Goal: Check status: Check status

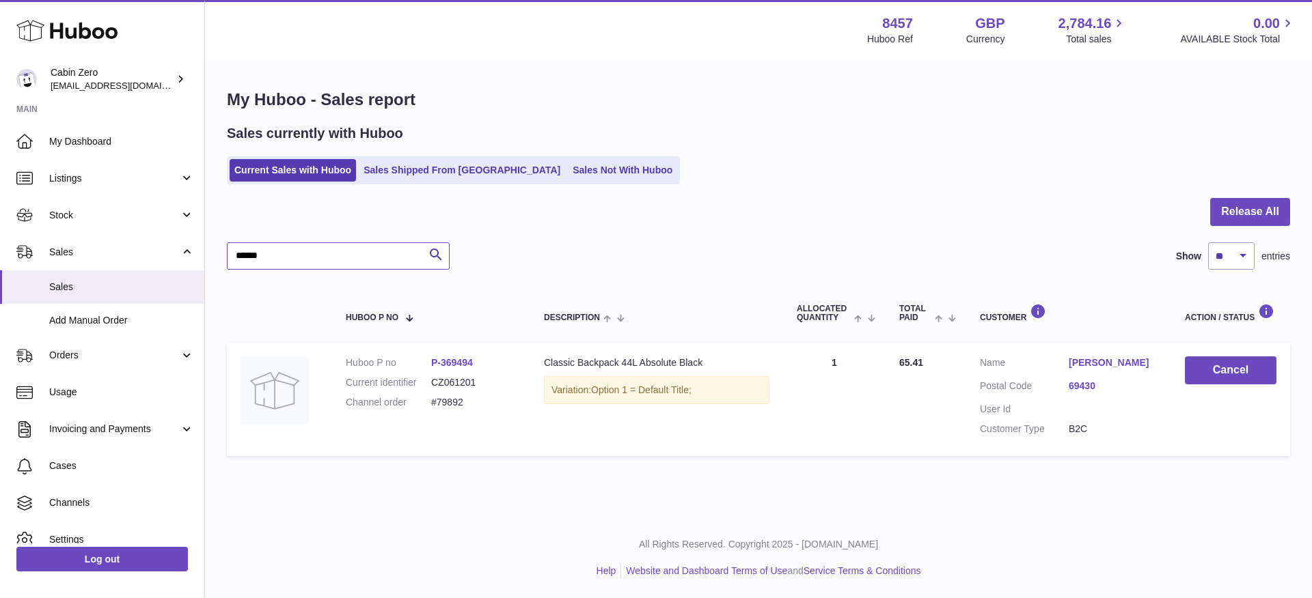
click at [307, 266] on input "*****" at bounding box center [338, 256] width 223 height 27
type input "*"
type input "******"
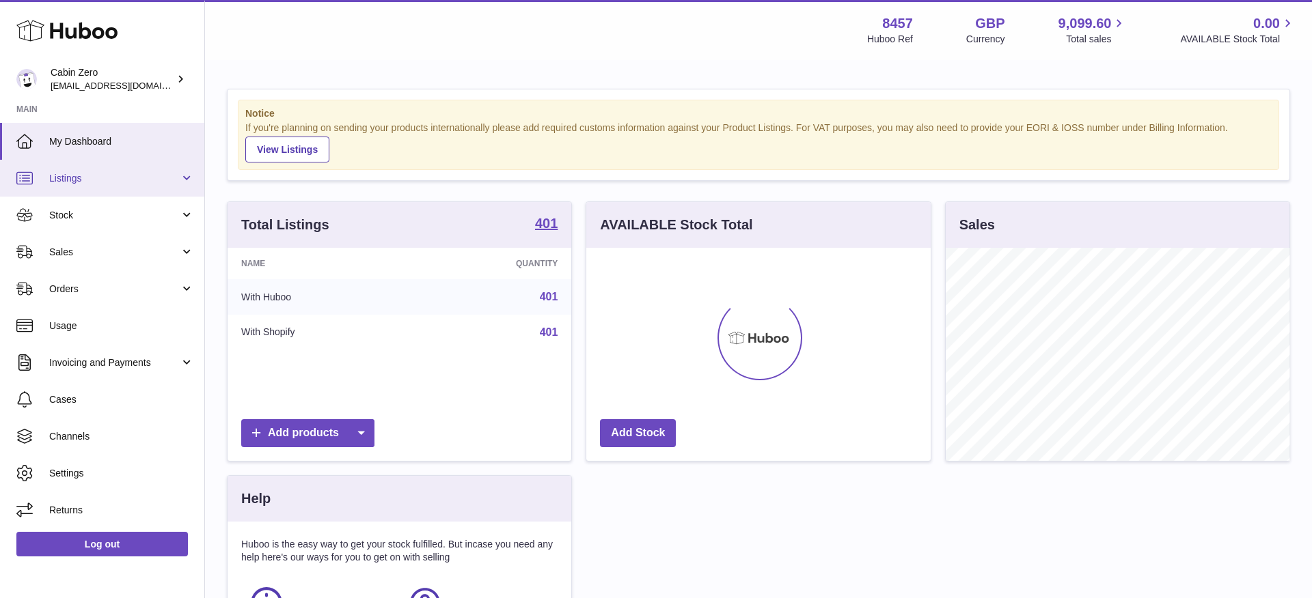
scroll to position [213, 344]
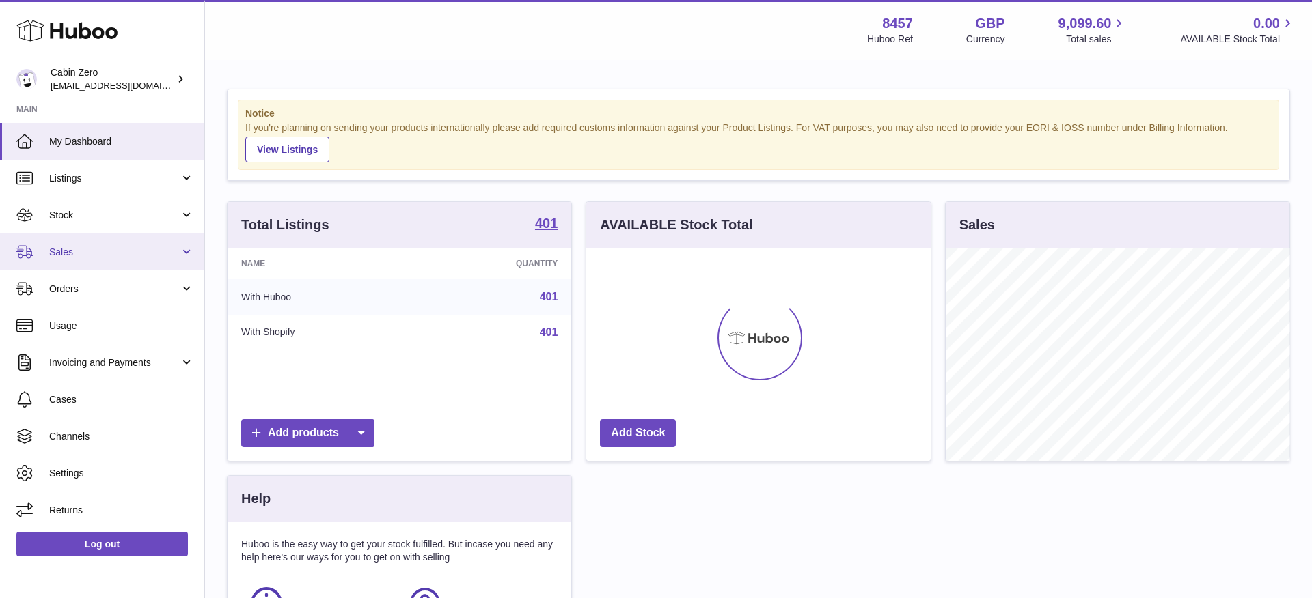
click at [186, 258] on link "Sales" at bounding box center [102, 252] width 204 height 37
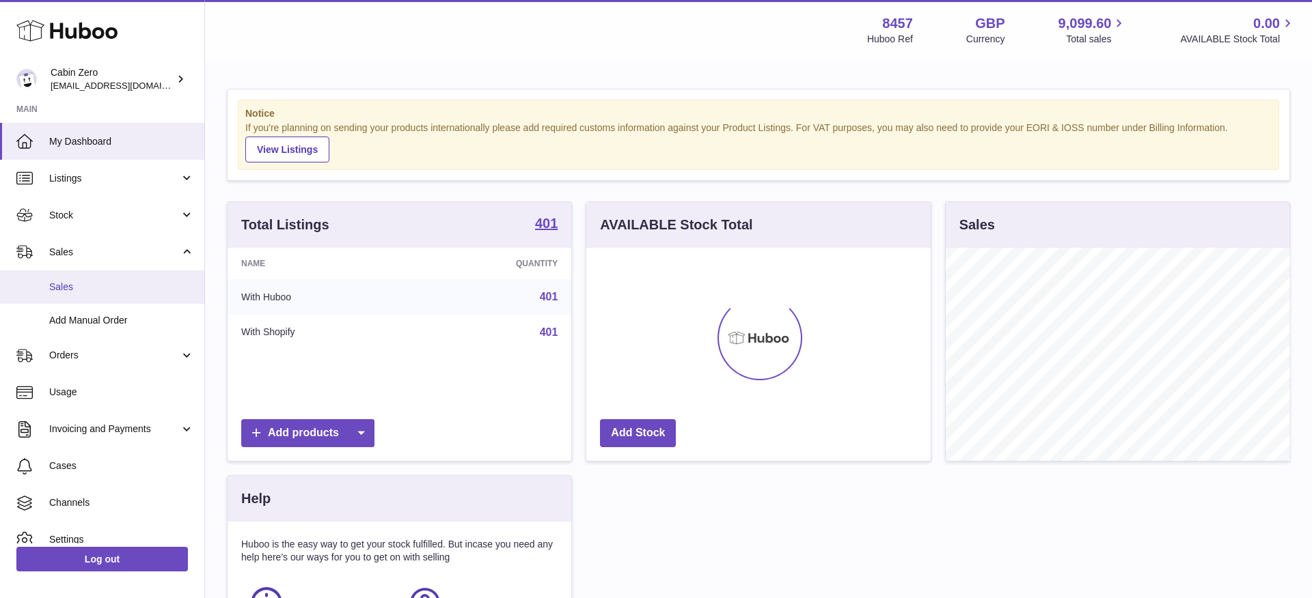
click at [131, 296] on link "Sales" at bounding box center [102, 287] width 204 height 33
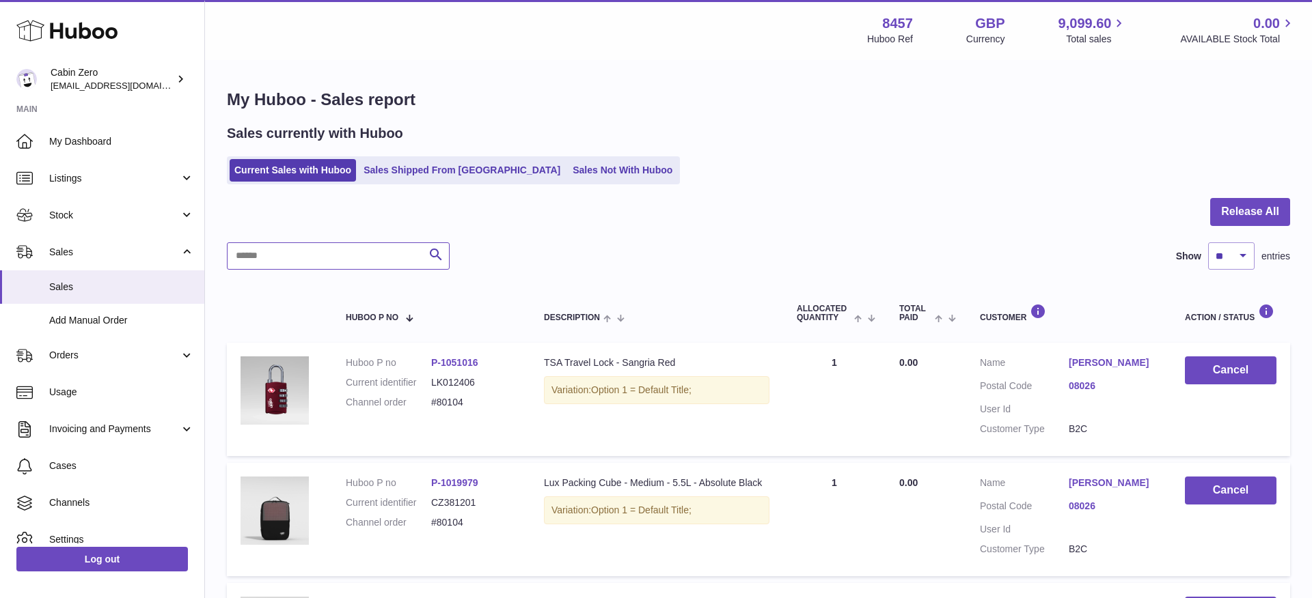
click at [335, 262] on input "text" at bounding box center [338, 256] width 223 height 27
paste input "******"
type input "******"
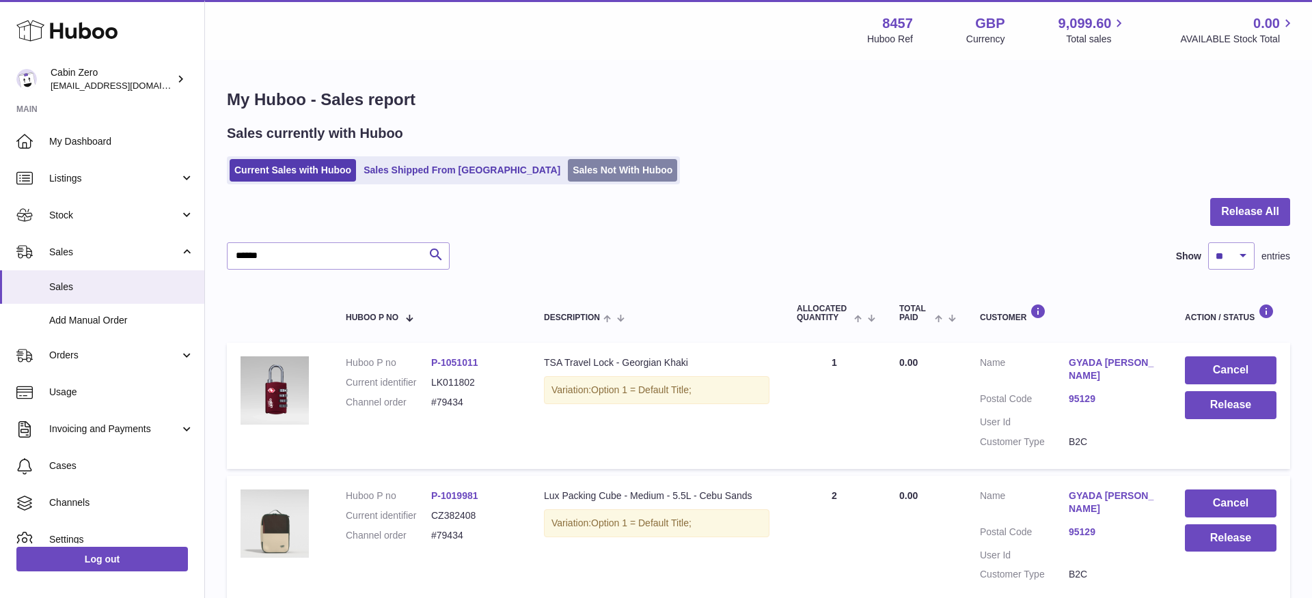
click at [568, 169] on link "Sales Not With Huboo" at bounding box center [622, 170] width 109 height 23
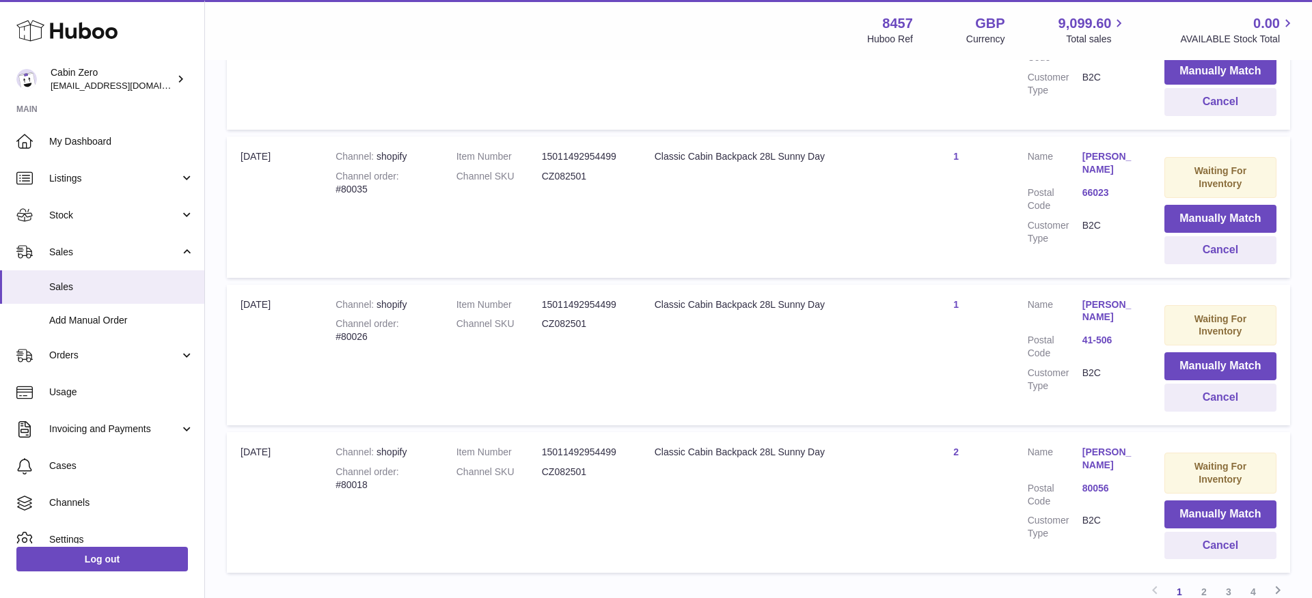
scroll to position [1374, 0]
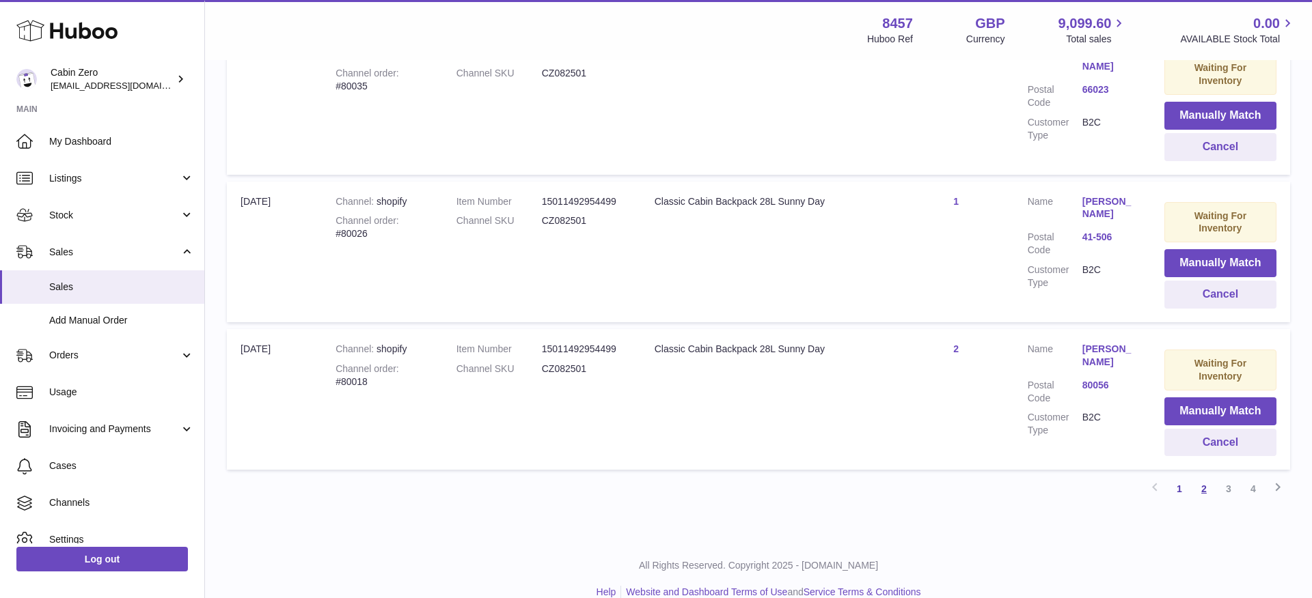
click at [1206, 477] on link "2" at bounding box center [1203, 489] width 25 height 25
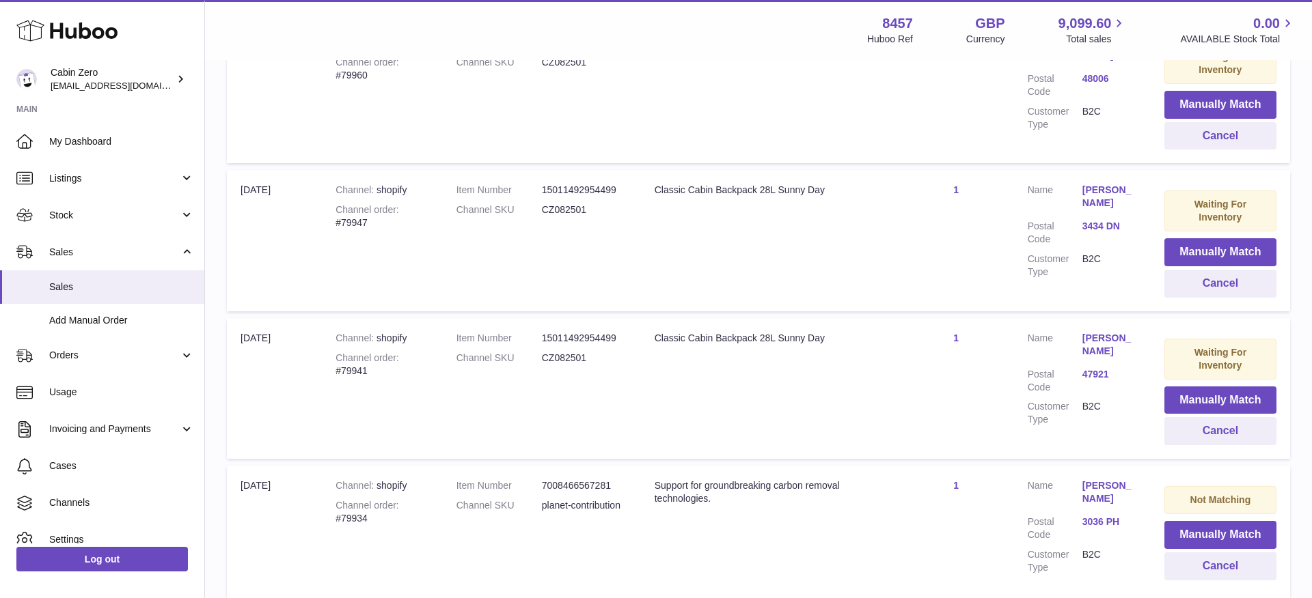
scroll to position [1374, 0]
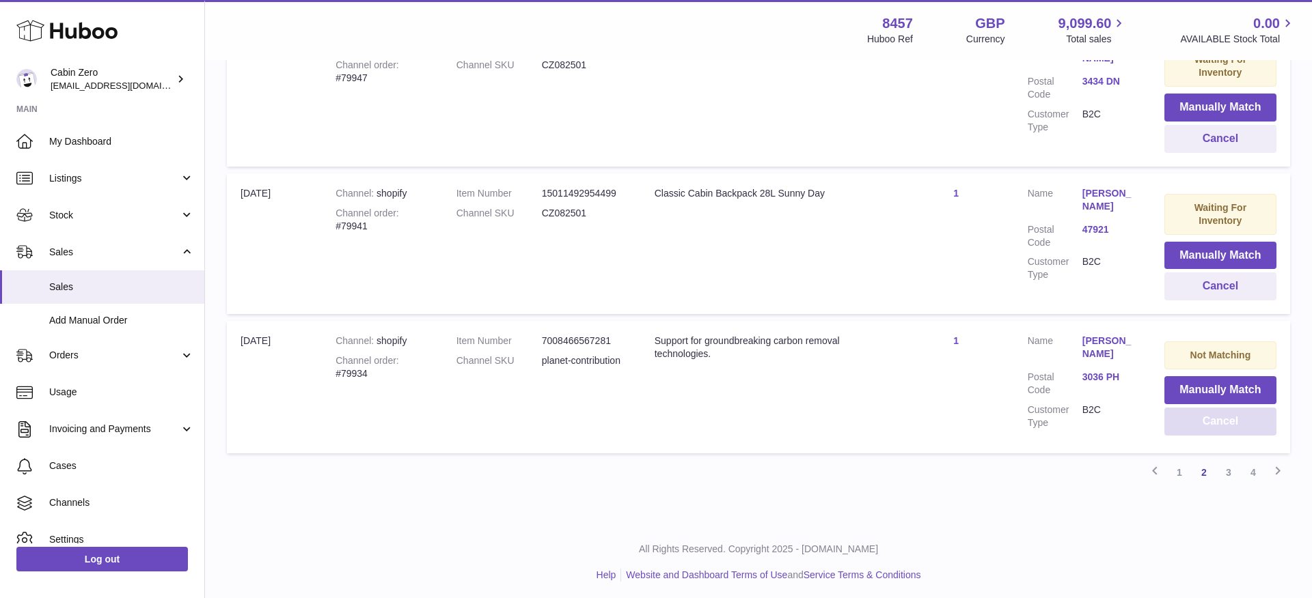
click at [1172, 423] on button "Cancel" at bounding box center [1220, 422] width 112 height 28
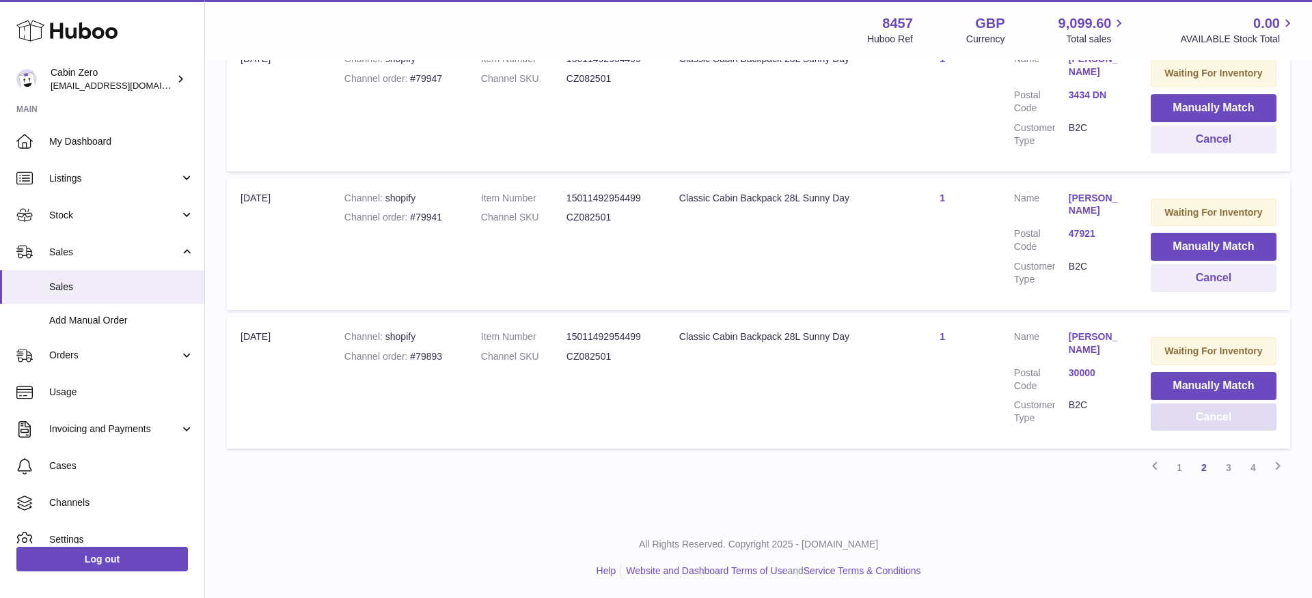
scroll to position [1284, 0]
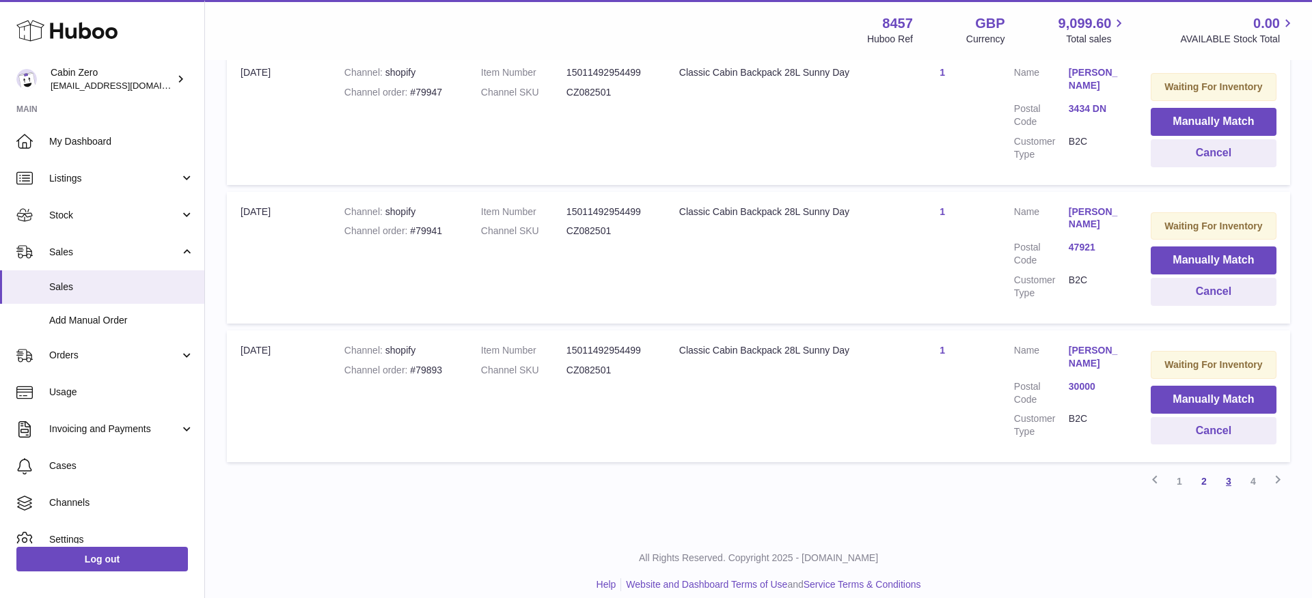
click at [1236, 469] on link "3" at bounding box center [1228, 481] width 25 height 25
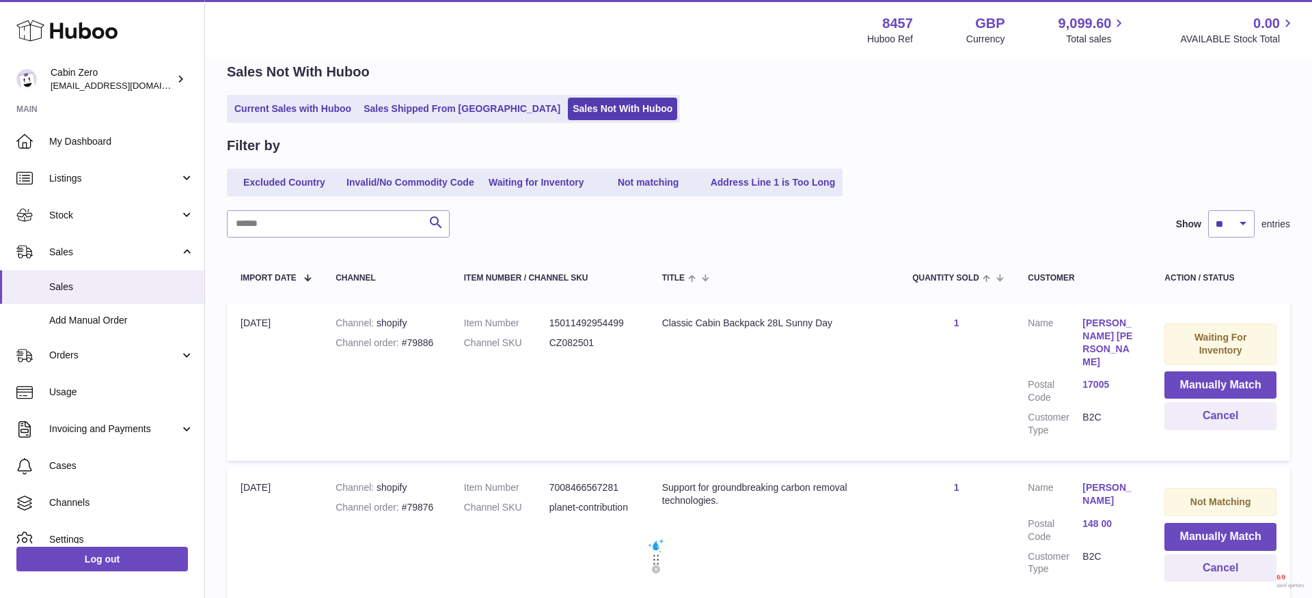
scroll to position [350, 0]
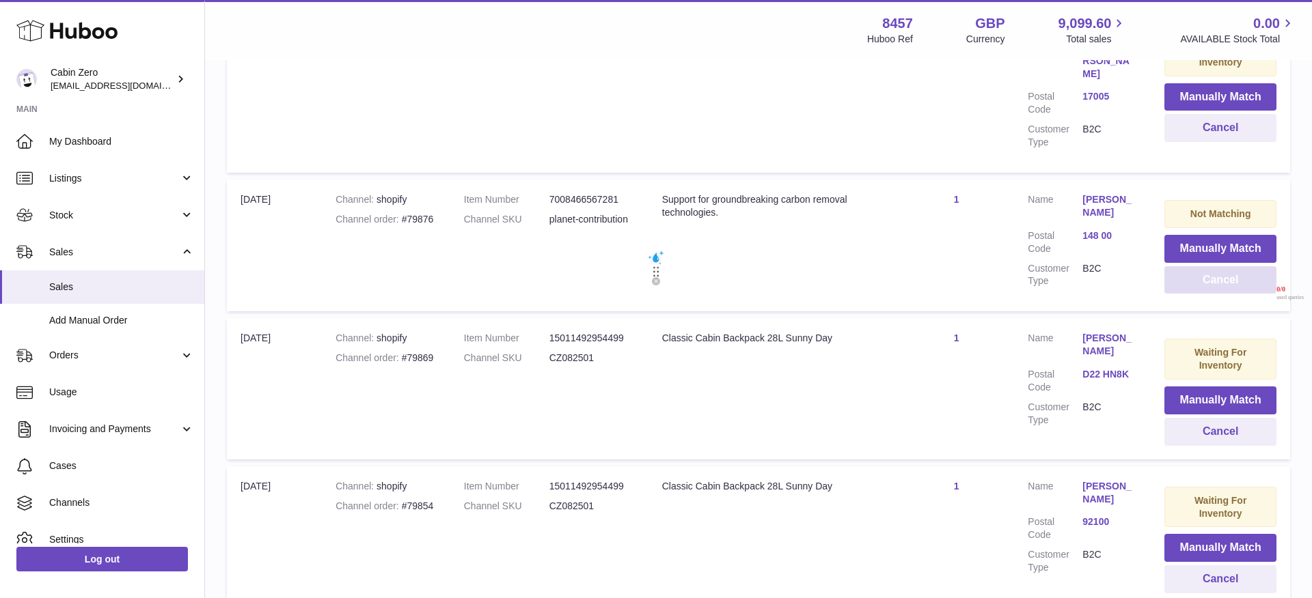
click at [1187, 271] on button "Cancel" at bounding box center [1220, 280] width 112 height 28
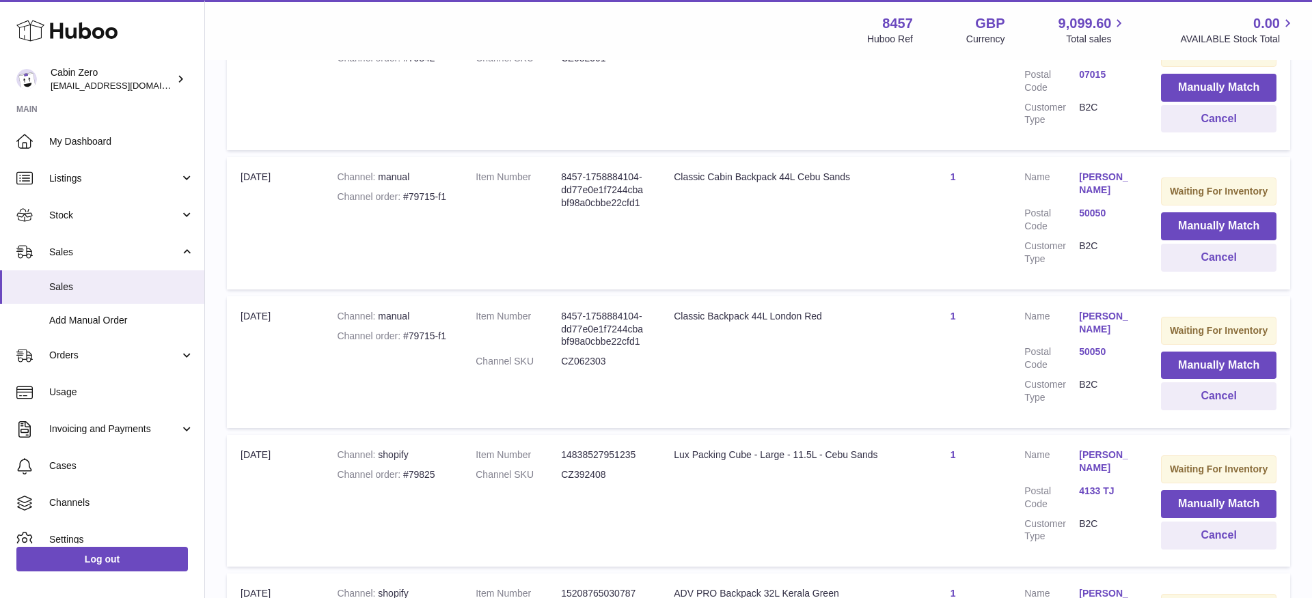
scroll to position [926, 0]
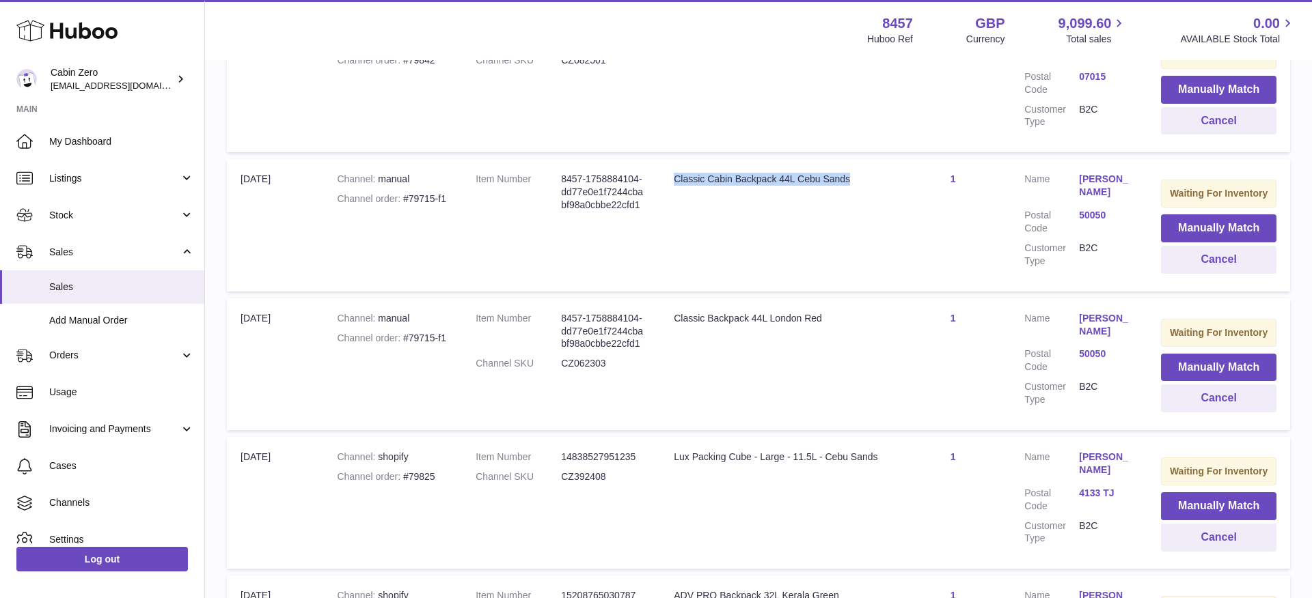
drag, startPoint x: 670, startPoint y: 165, endPoint x: 855, endPoint y: 163, distance: 185.1
click at [855, 163] on td "Title Classic Cabin Backpack 44L Cebu Sands" at bounding box center [777, 225] width 235 height 132
copy div "Classic Cabin Backpack 44L Cebu Sands"
click at [711, 200] on td "Title Classic Cabin Backpack 44L Cebu Sands" at bounding box center [777, 225] width 235 height 132
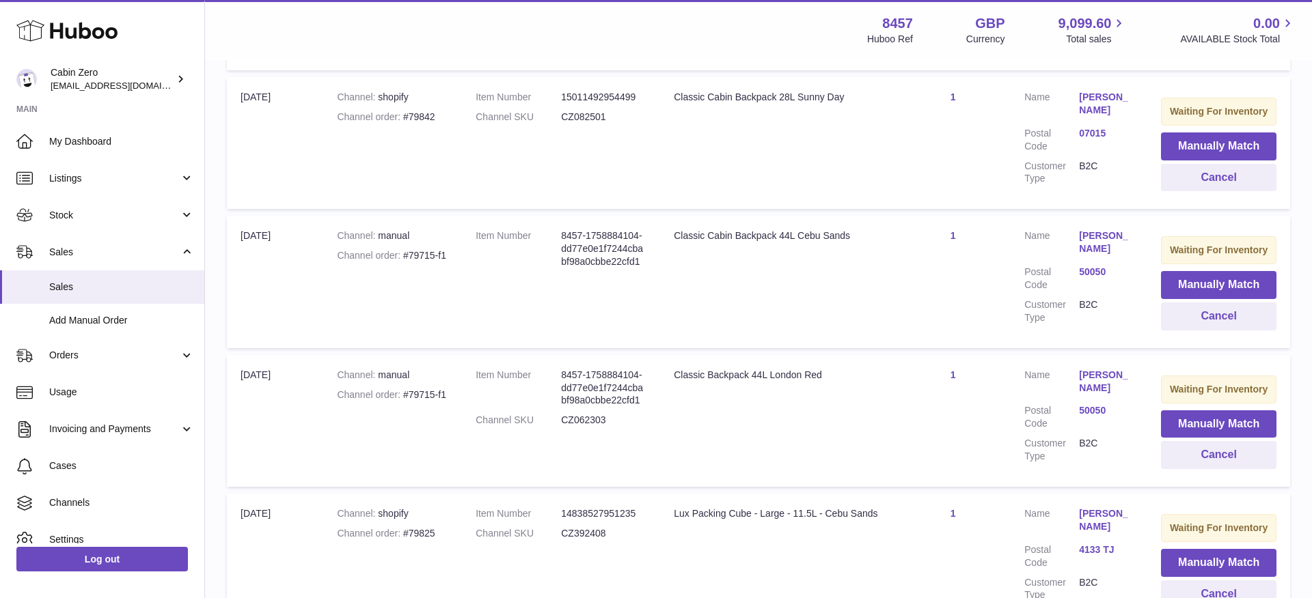
scroll to position [868, 0]
drag, startPoint x: 672, startPoint y: 219, endPoint x: 925, endPoint y: 221, distance: 252.8
click at [925, 225] on tr "Import date 26th Sep Channel manual Channel order #79715-f1 Item Number 8457-17…" at bounding box center [758, 283] width 1063 height 132
copy tr "Classic Cabin Backpack 44L Cebu Sands"
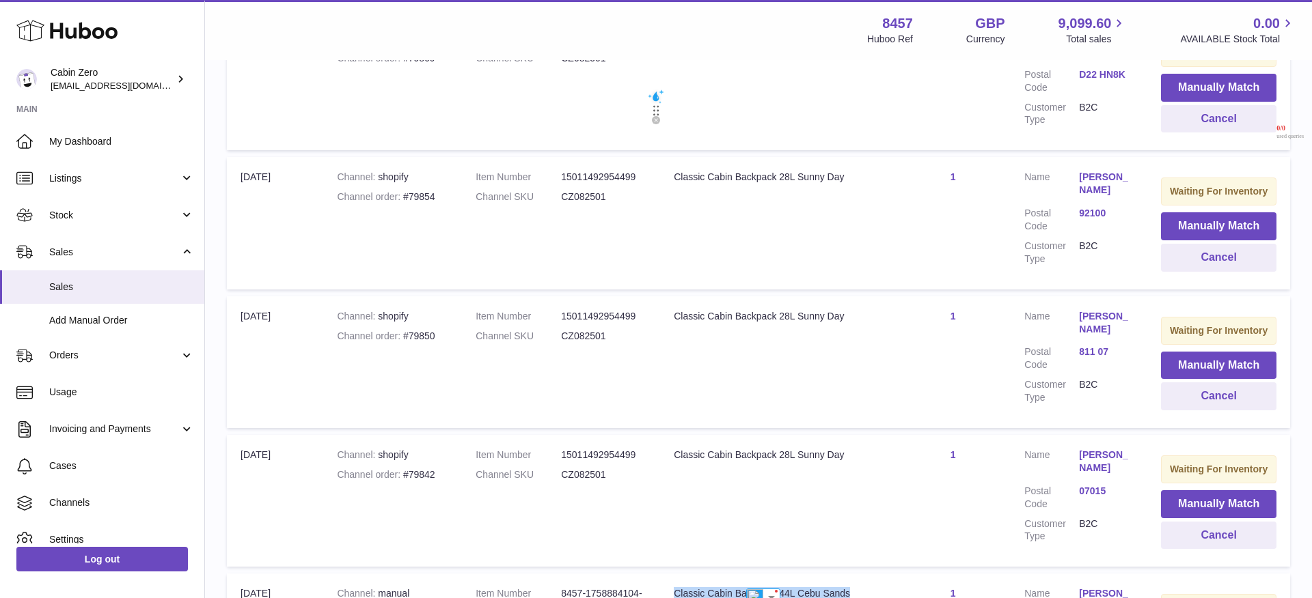
scroll to position [0, 0]
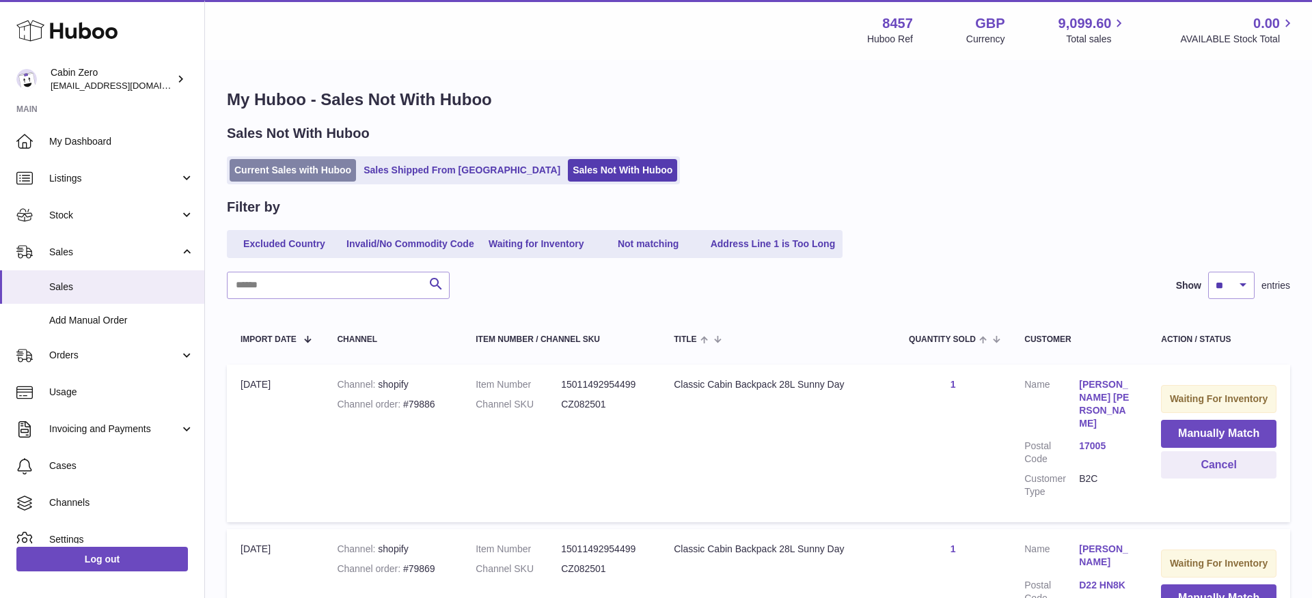
click at [318, 180] on link "Current Sales with Huboo" at bounding box center [293, 170] width 126 height 23
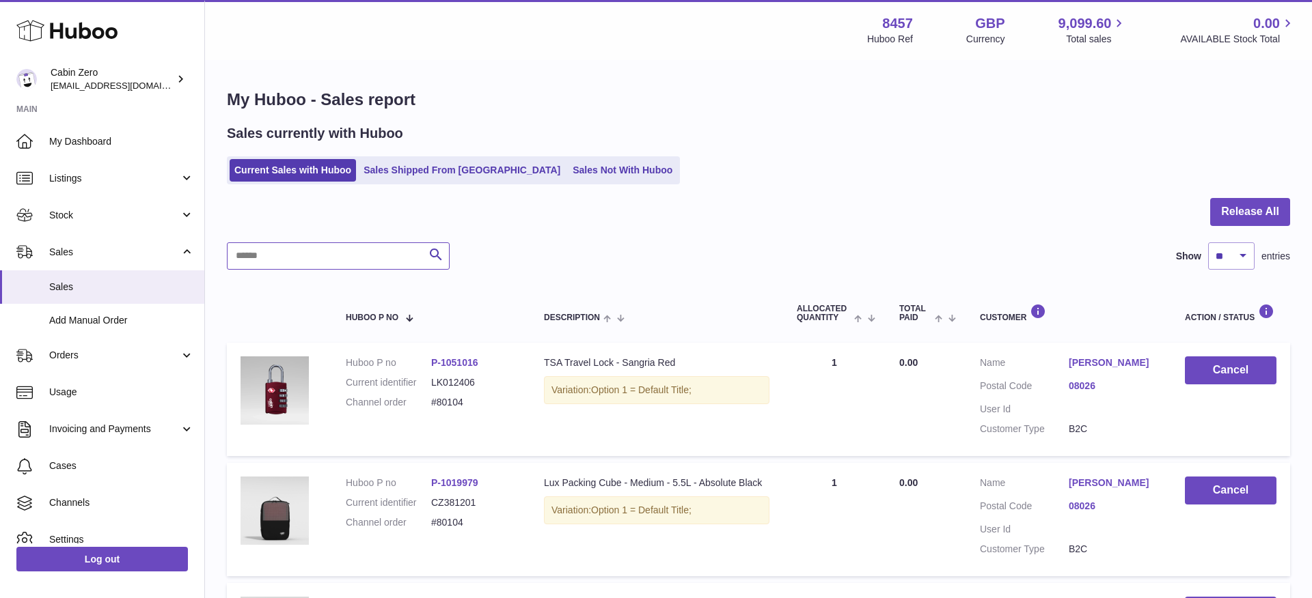
click at [350, 262] on input "text" at bounding box center [338, 256] width 223 height 27
paste input "******"
type input "******"
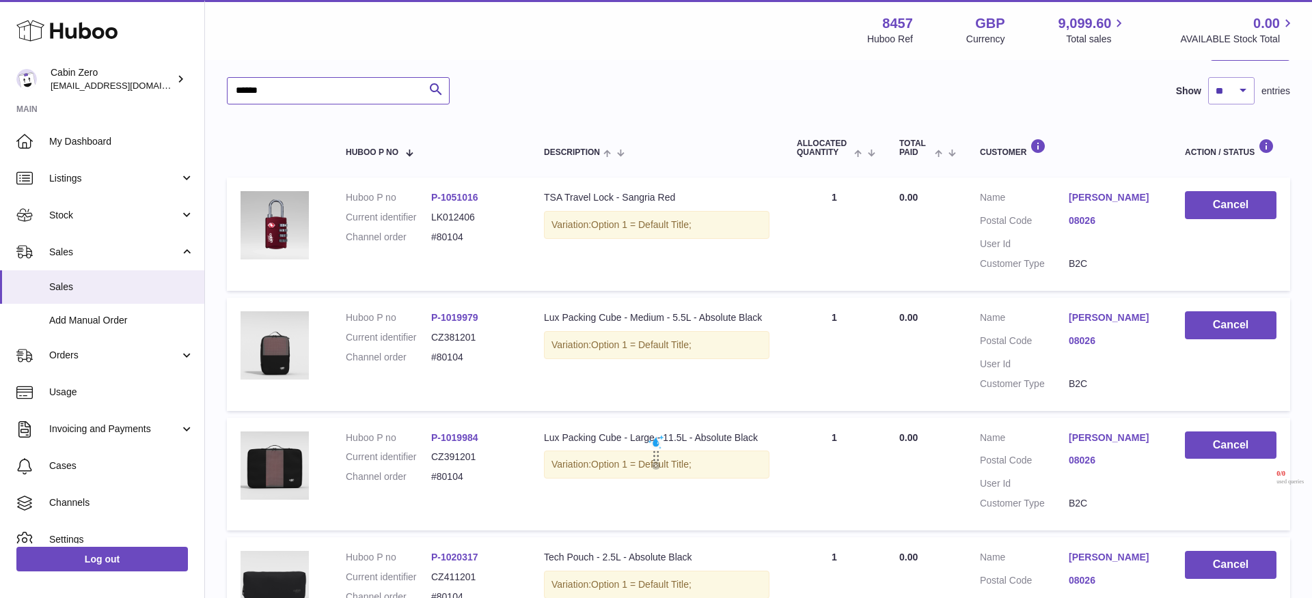
scroll to position [230, 0]
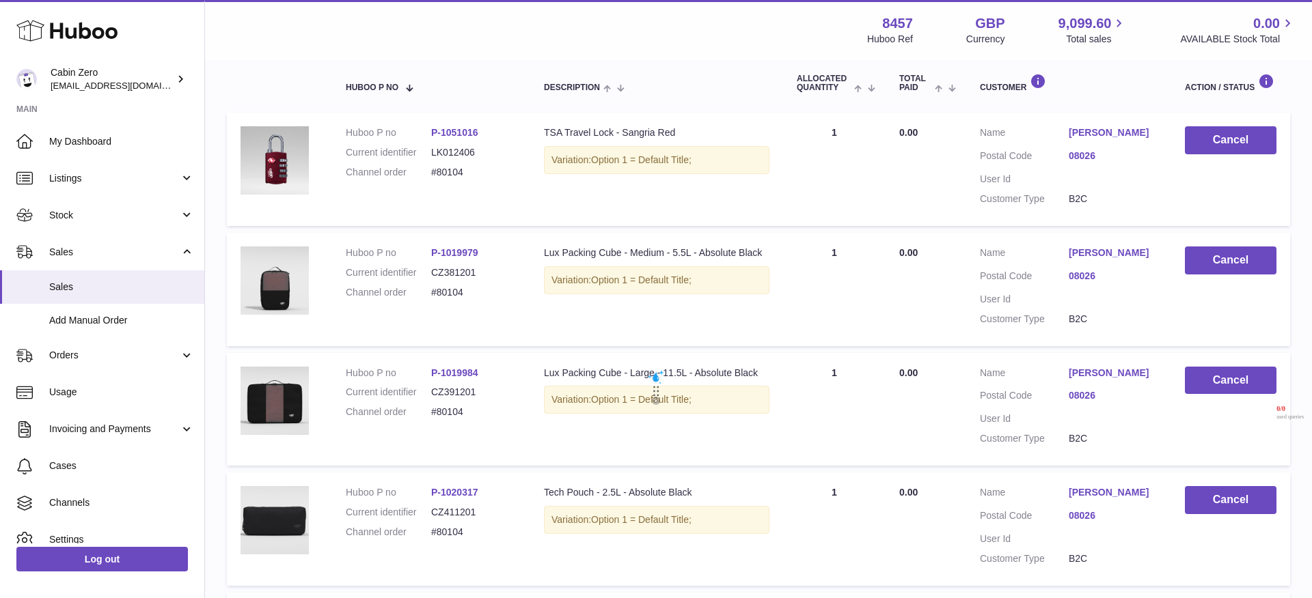
click at [833, 251] on td "Quantity Sold 1" at bounding box center [834, 289] width 102 height 113
click at [1091, 251] on link "[PERSON_NAME]" at bounding box center [1112, 253] width 89 height 13
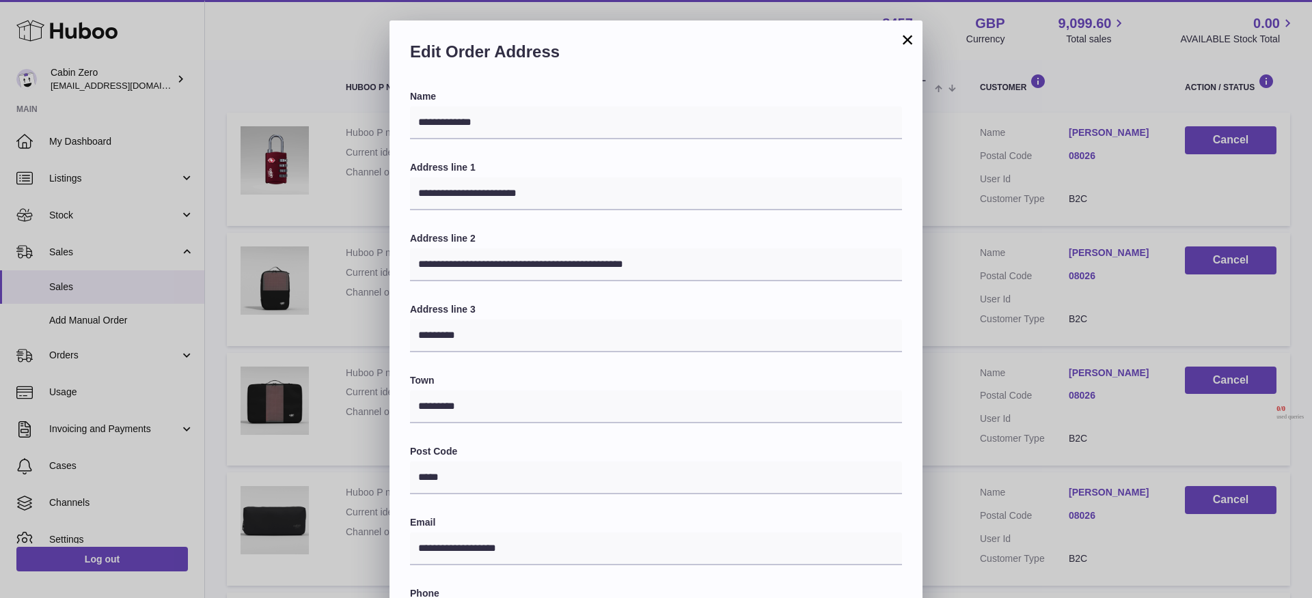
click at [913, 40] on button "×" at bounding box center [907, 39] width 16 height 16
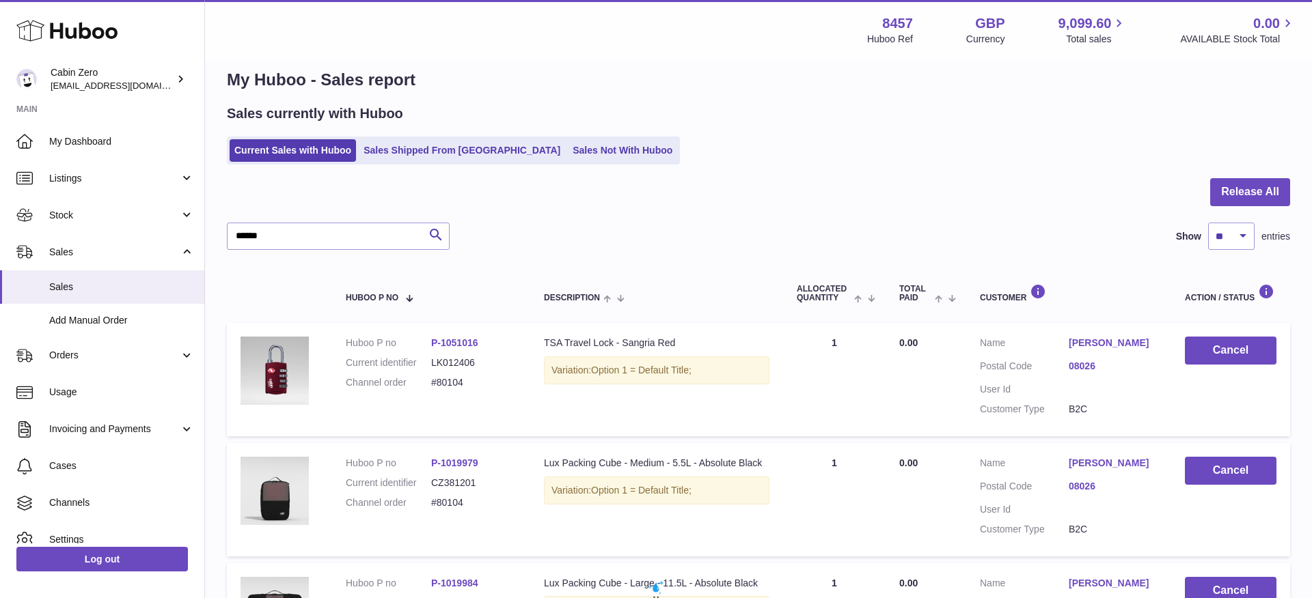
scroll to position [194, 0]
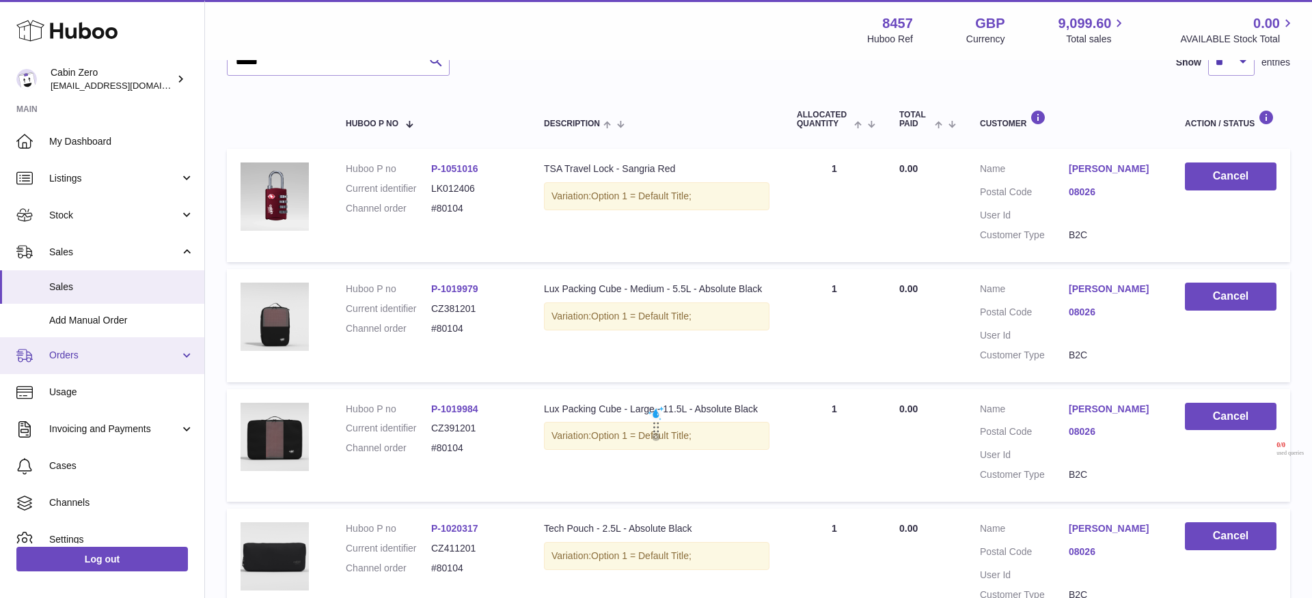
click at [165, 358] on span "Orders" at bounding box center [114, 355] width 130 height 13
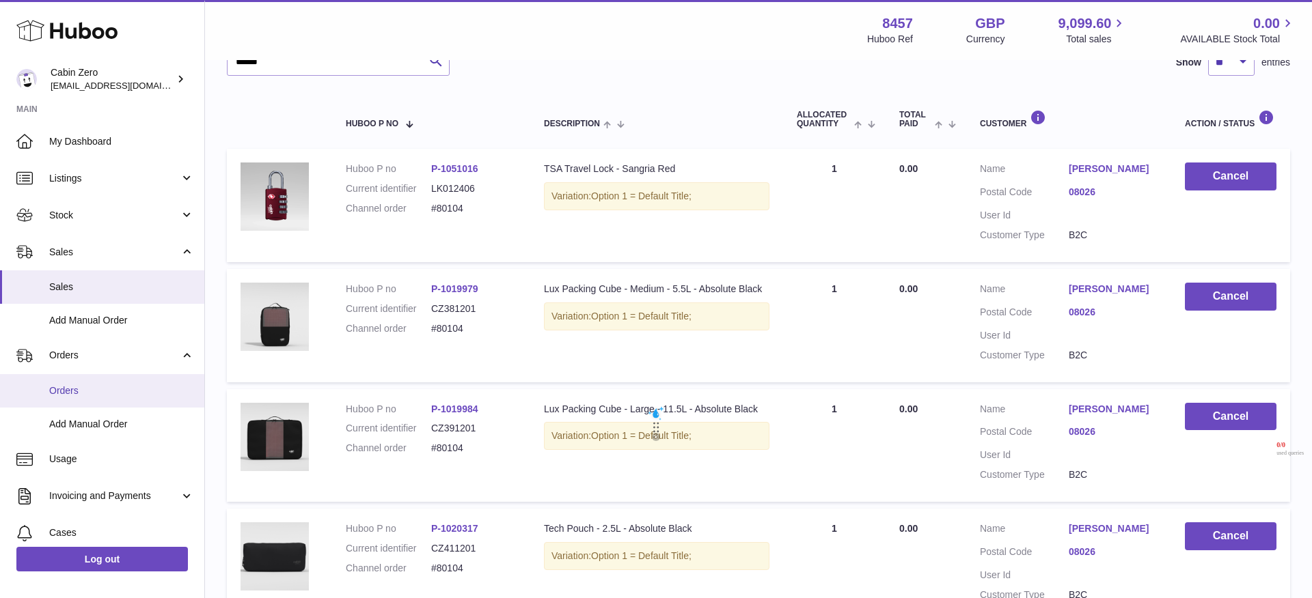
click at [111, 385] on span "Orders" at bounding box center [121, 391] width 145 height 13
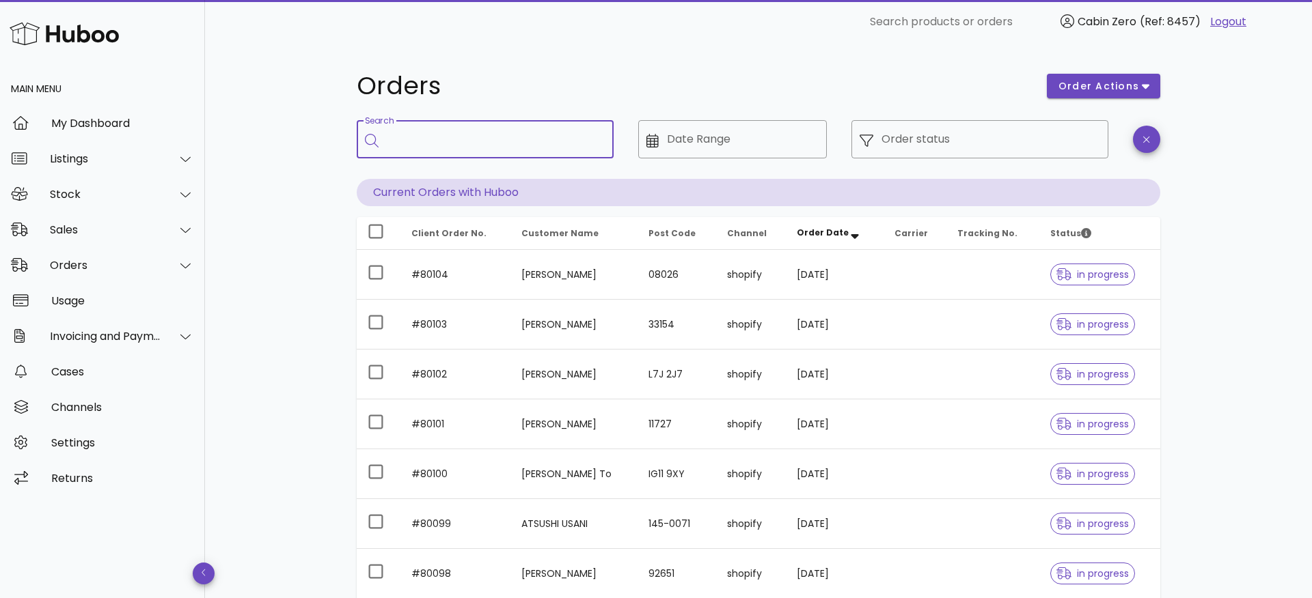
click at [505, 139] on input "Search" at bounding box center [495, 139] width 216 height 22
paste input "******"
click at [396, 143] on input "******" at bounding box center [486, 139] width 199 height 22
type input "*****"
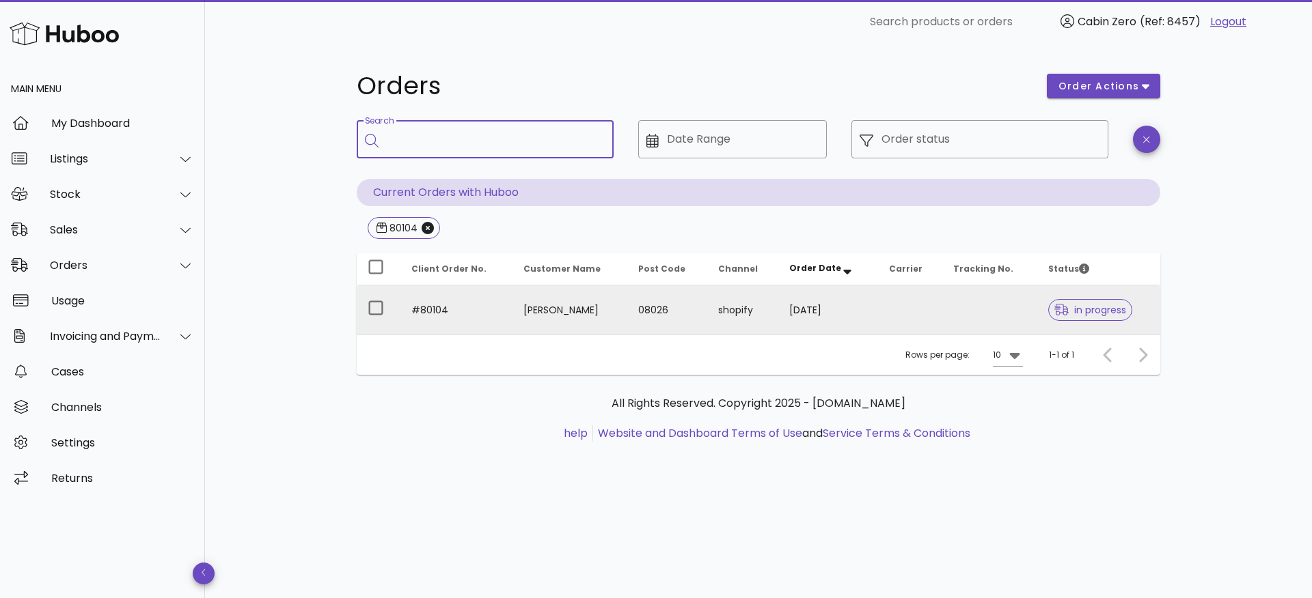
click at [475, 300] on td "#80104" at bounding box center [456, 310] width 112 height 49
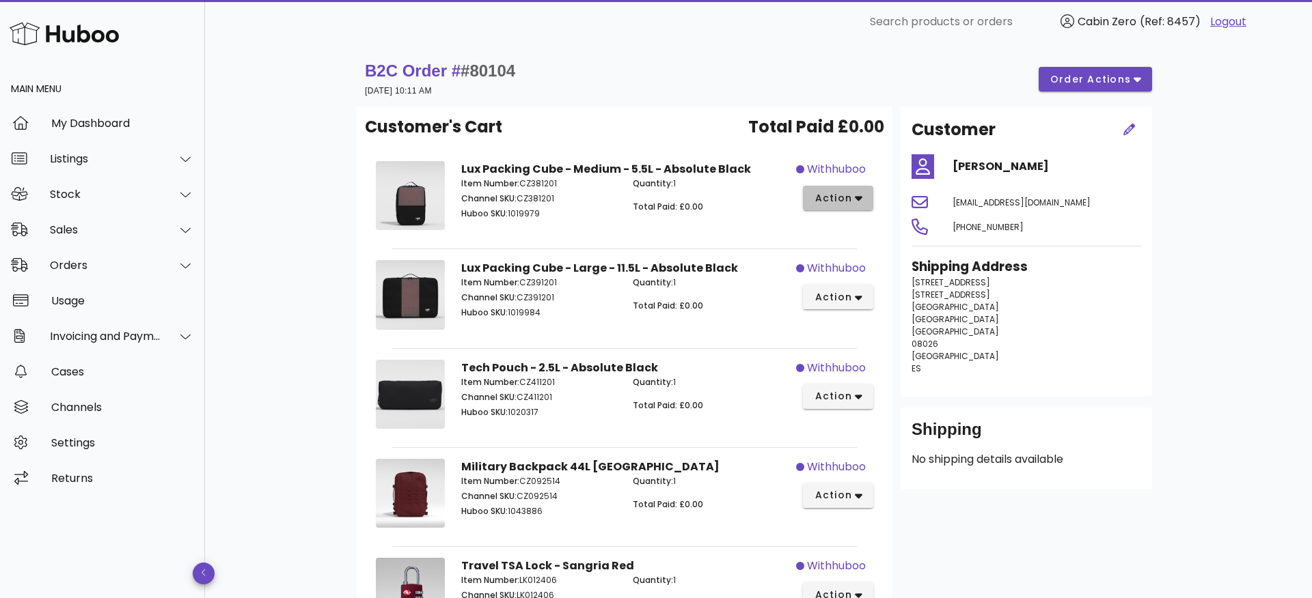
click at [853, 202] on span "action" at bounding box center [838, 198] width 49 height 14
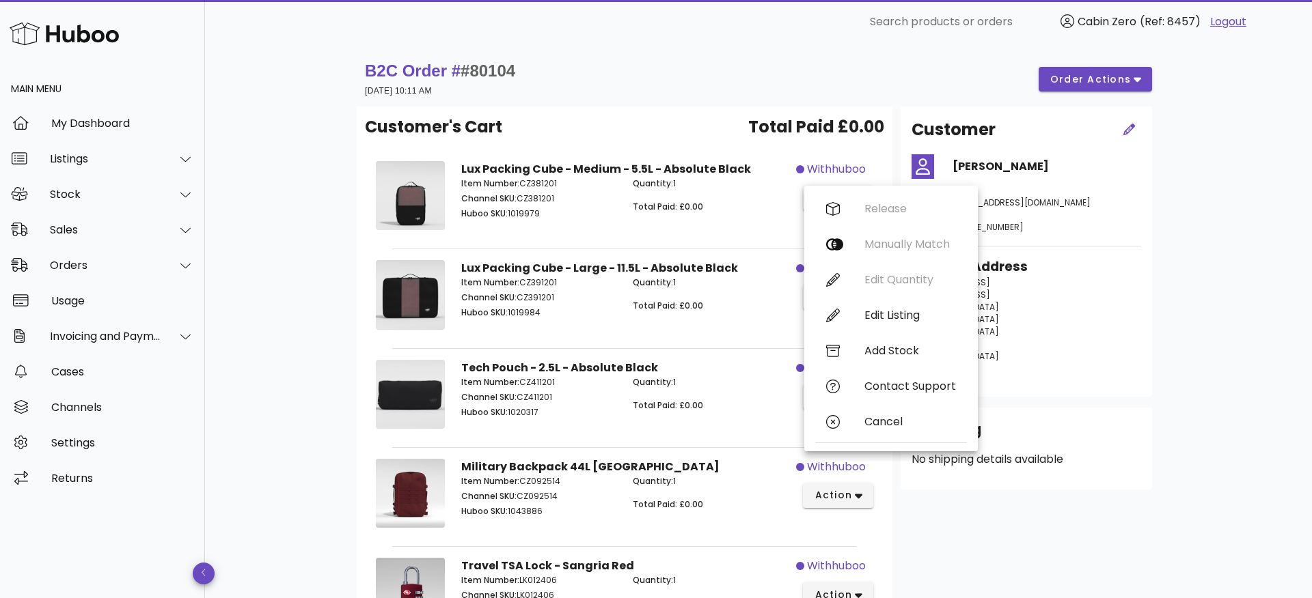
click at [864, 276] on div "Release Manually Match Edit Quantity Edit Listing Add Stock Contact Support Can…" at bounding box center [891, 318] width 152 height 255
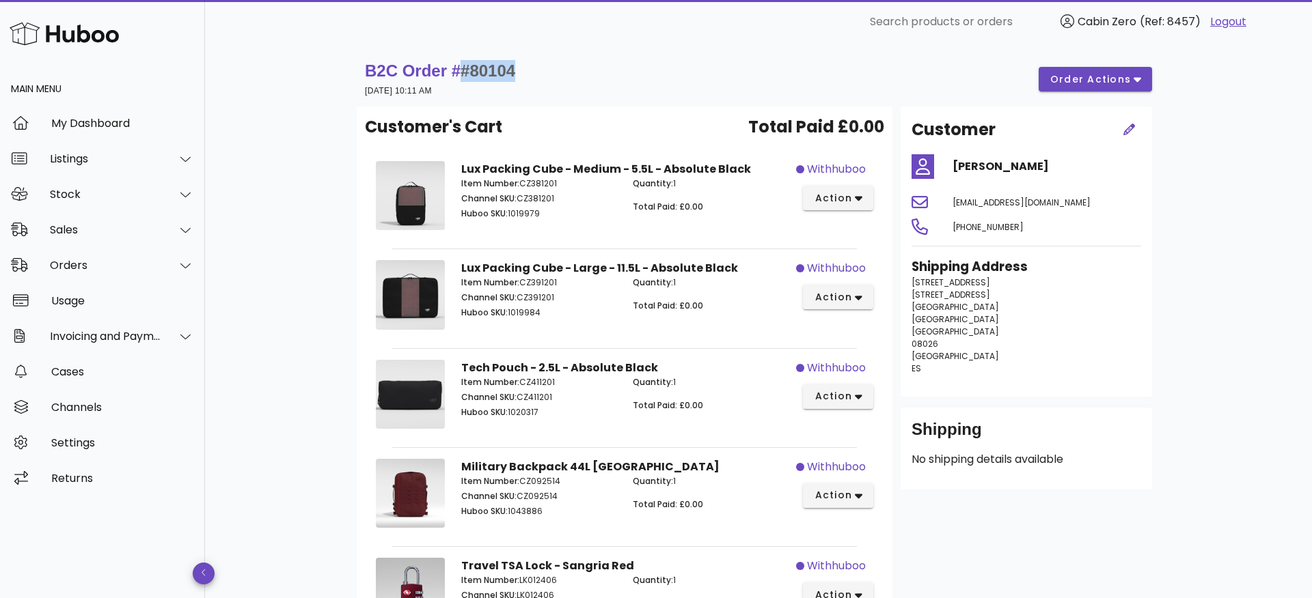
drag, startPoint x: 466, startPoint y: 67, endPoint x: 556, endPoint y: 69, distance: 90.2
click at [556, 69] on div "B2C Order # #80104 29 September 2025 at 10:11 AM order actions" at bounding box center [758, 79] width 787 height 38
copy span "#80104"
click at [620, 93] on div "B2C Order # #80104 29 September 2025 at 10:11 AM order actions" at bounding box center [758, 79] width 787 height 38
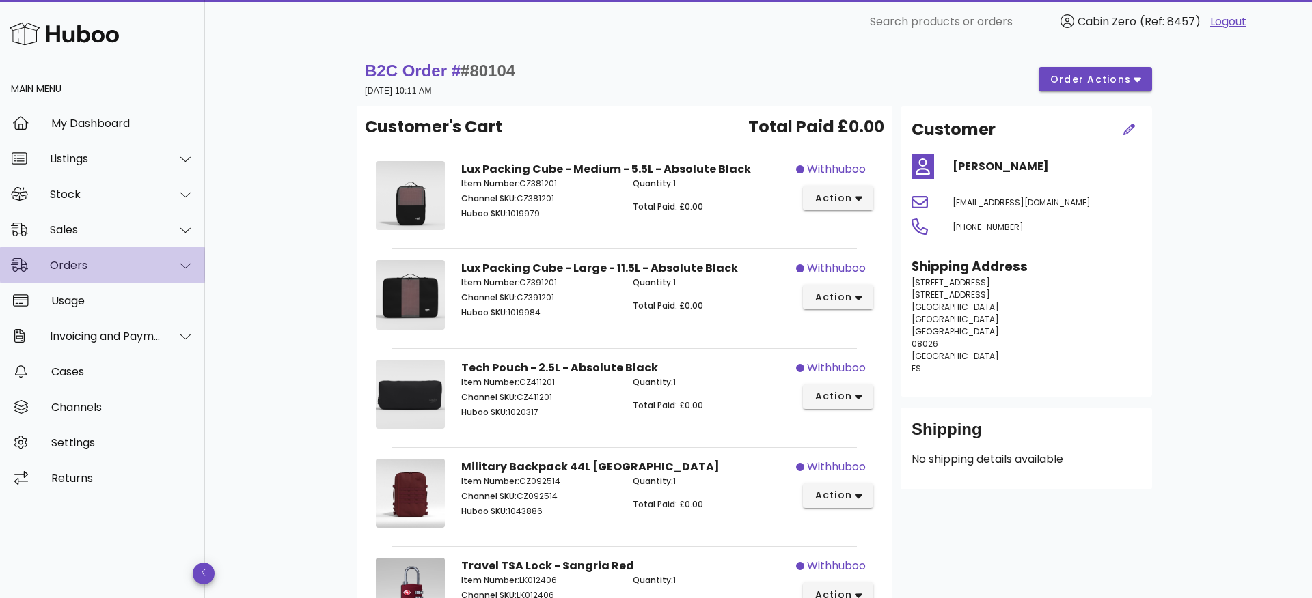
click at [186, 270] on icon at bounding box center [185, 266] width 10 height 12
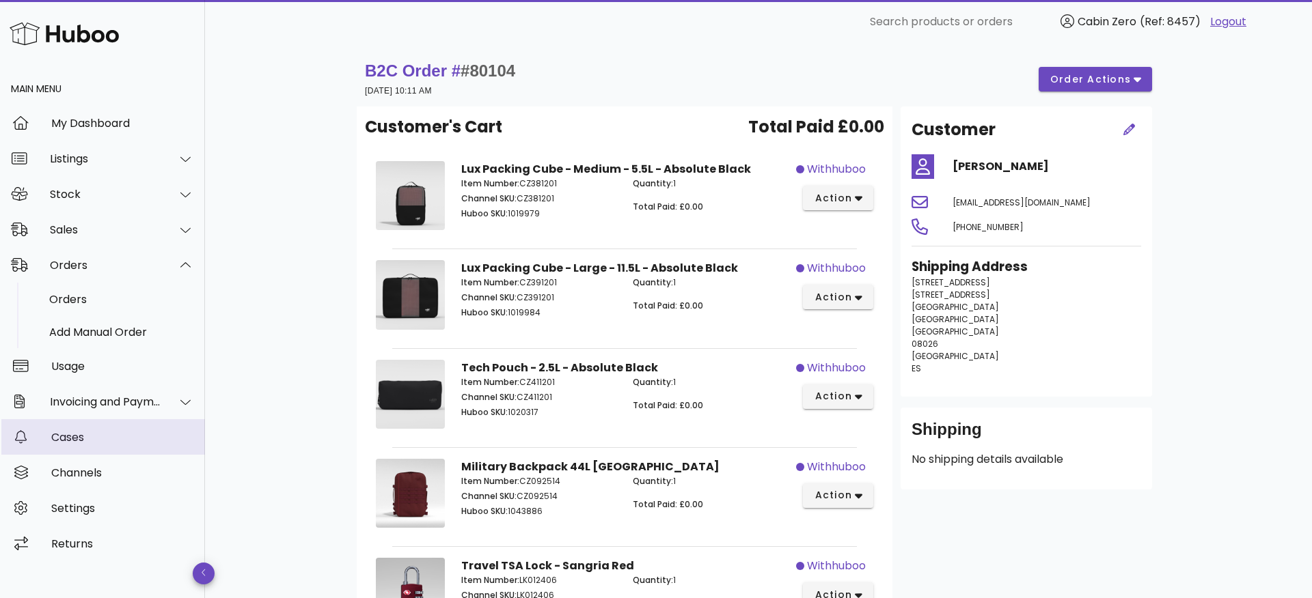
click at [121, 437] on div "Cases" at bounding box center [122, 437] width 143 height 13
click at [169, 229] on div at bounding box center [177, 230] width 33 height 34
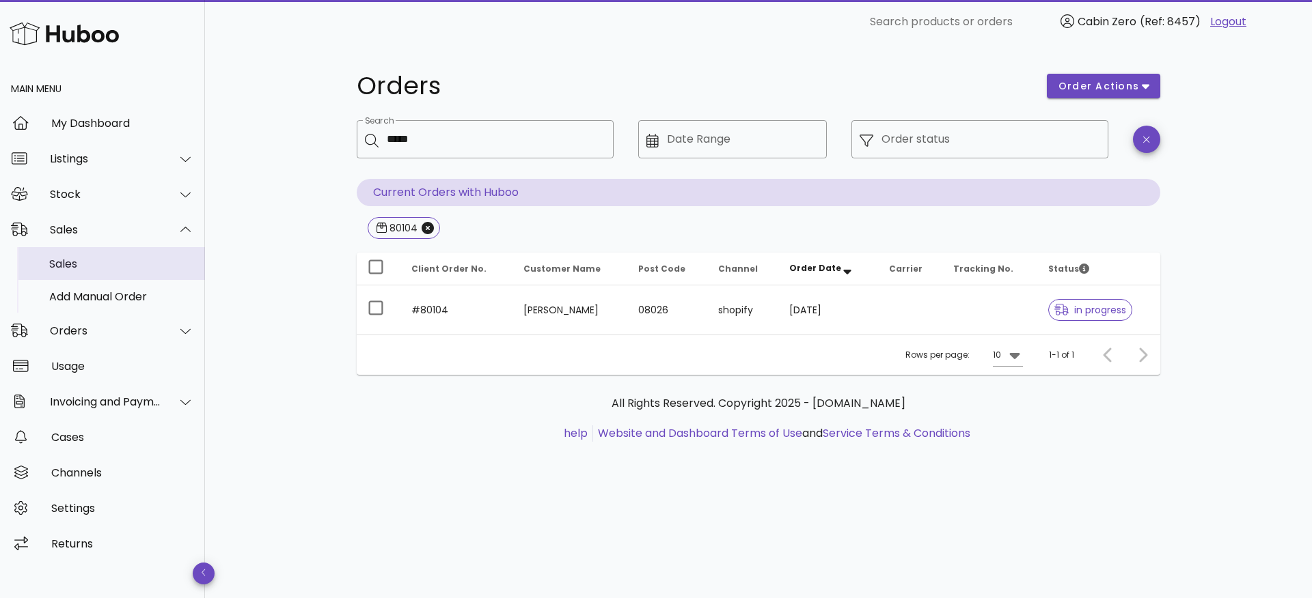
click at [100, 266] on div "Sales" at bounding box center [121, 264] width 145 height 13
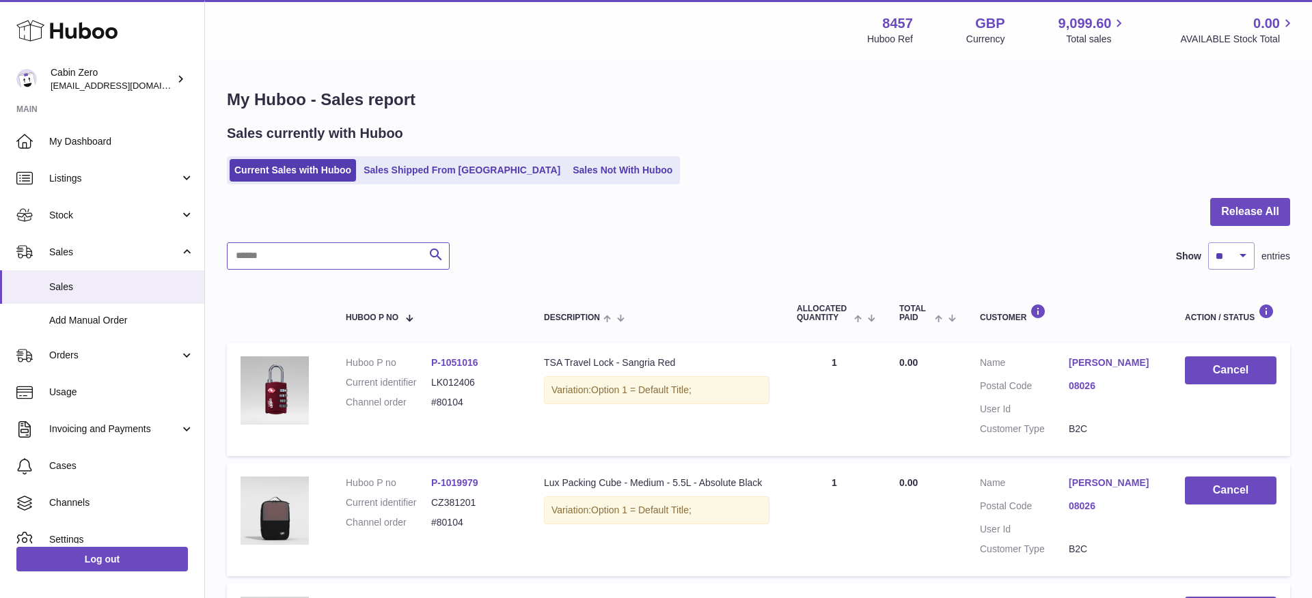
click at [375, 255] on input "text" at bounding box center [338, 256] width 223 height 27
paste input "******"
type input "******"
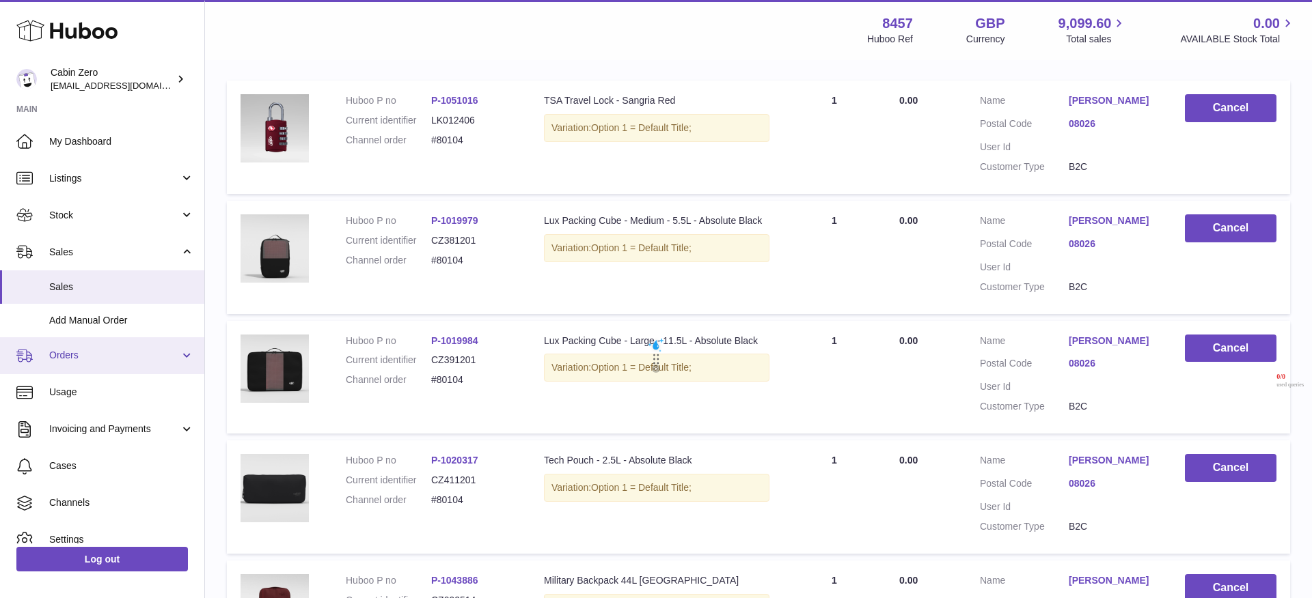
scroll to position [52, 0]
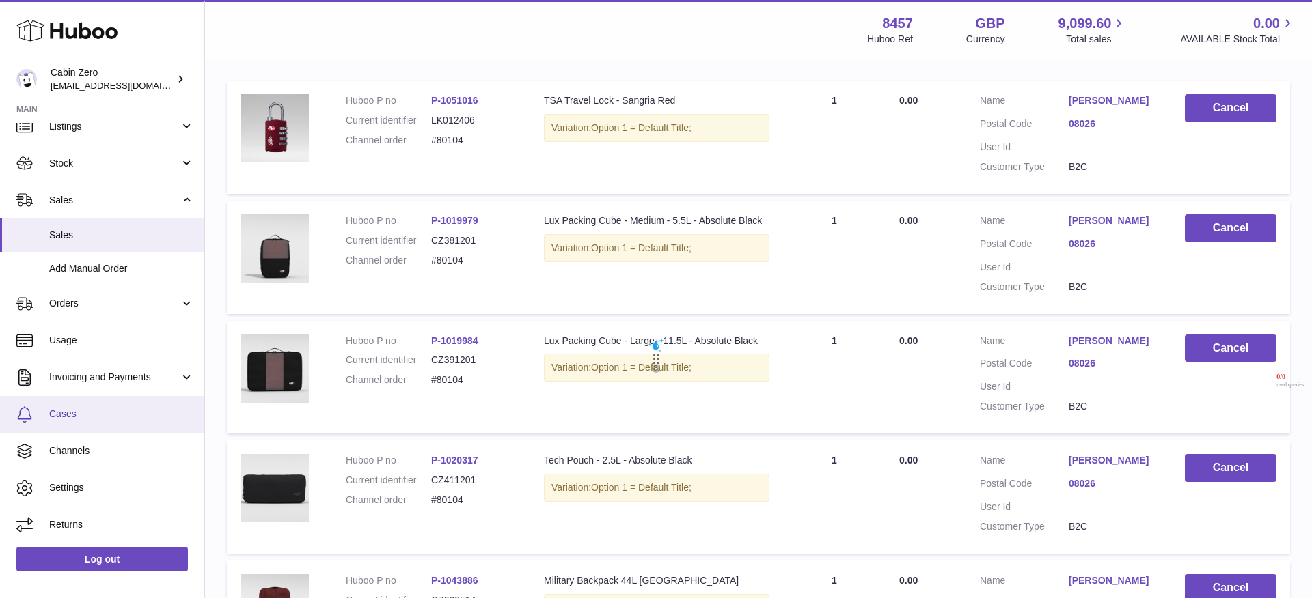
click at [76, 419] on span "Cases" at bounding box center [121, 414] width 145 height 13
